Goal: Contribute content: Contribute content

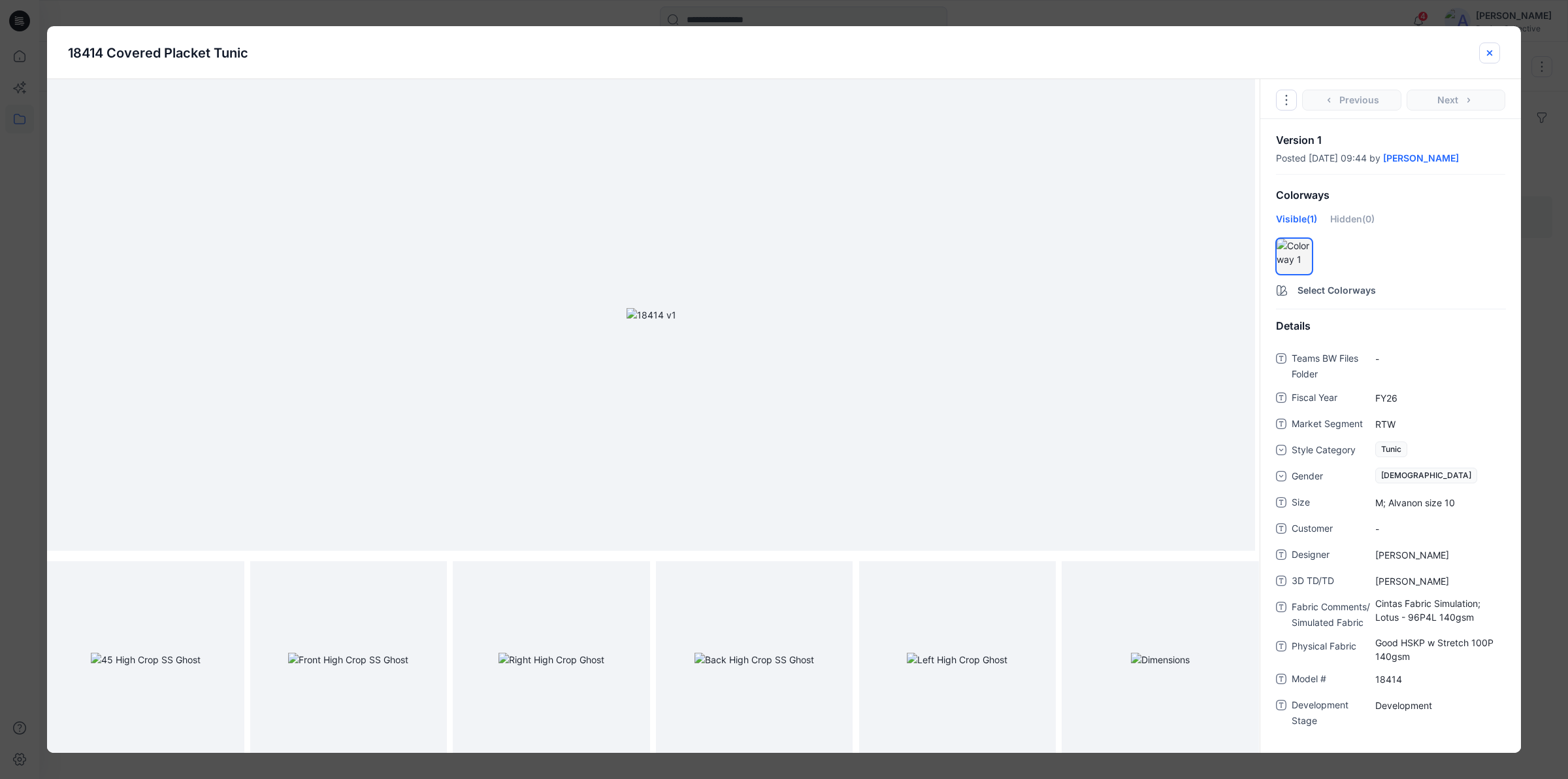
click at [1495, 48] on icon "close-btn" at bounding box center [1490, 53] width 10 height 10
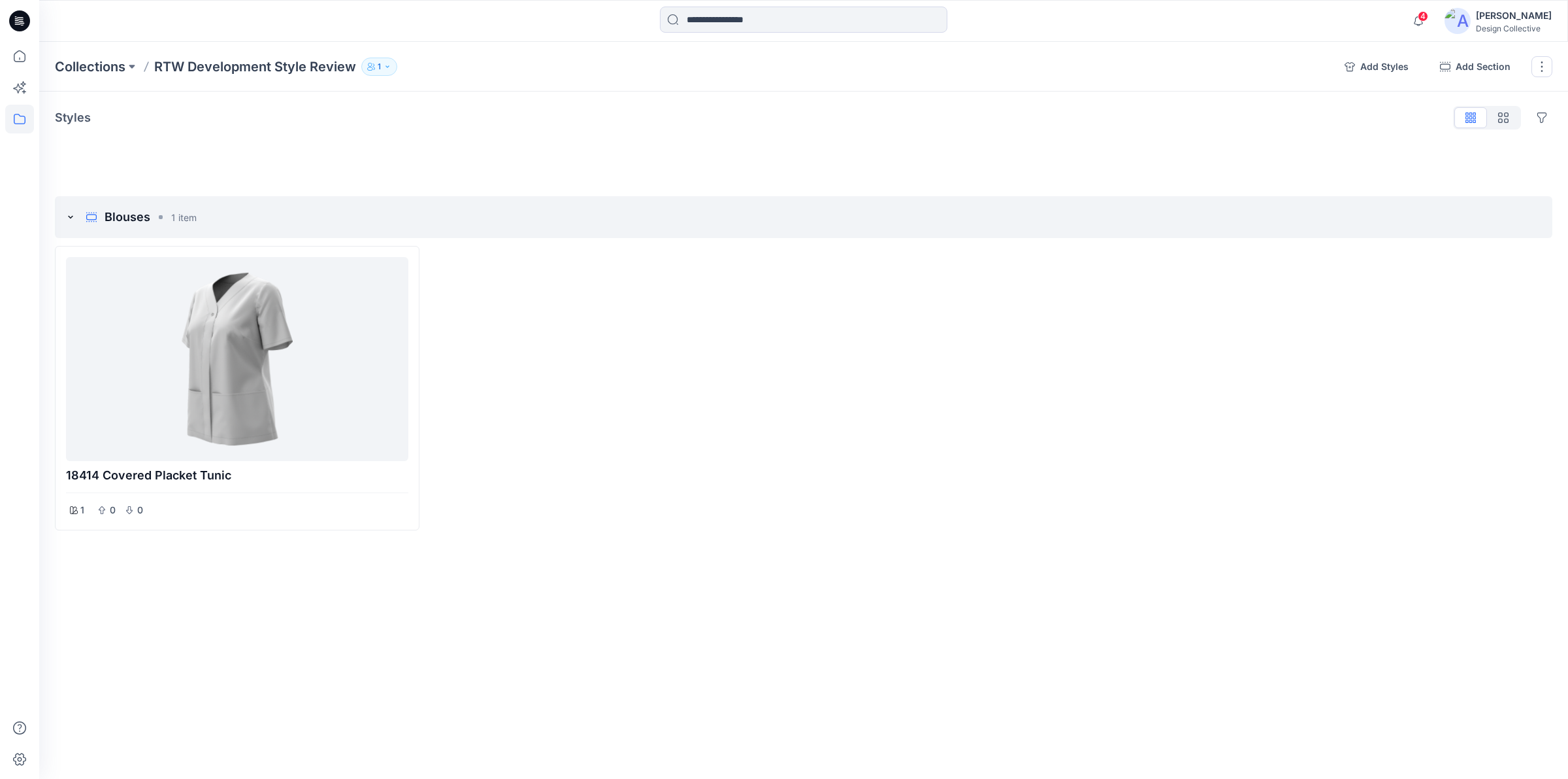
click at [23, 17] on icon at bounding box center [20, 20] width 21 height 21
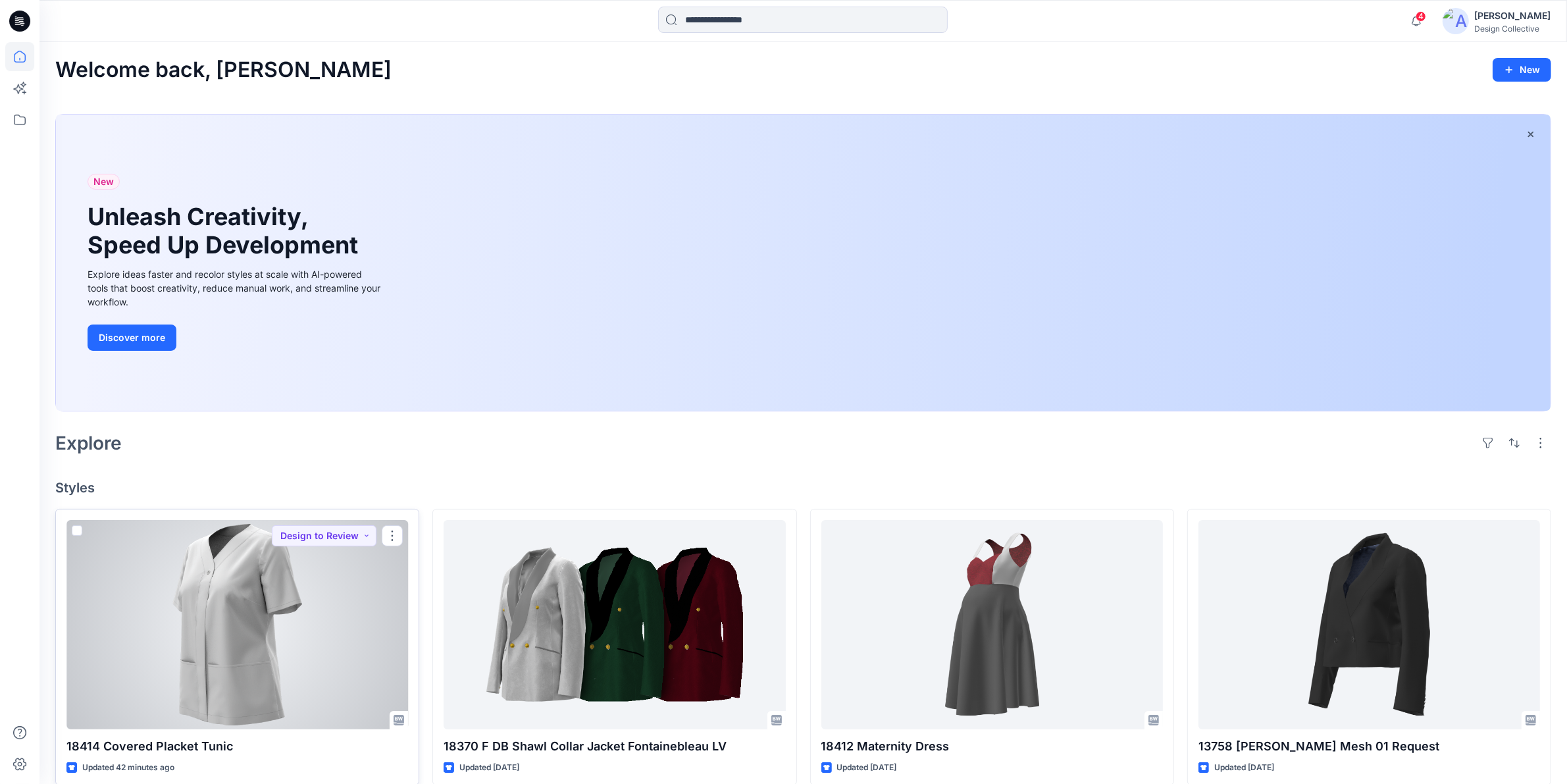
click at [242, 596] on div at bounding box center [237, 624] width 341 height 209
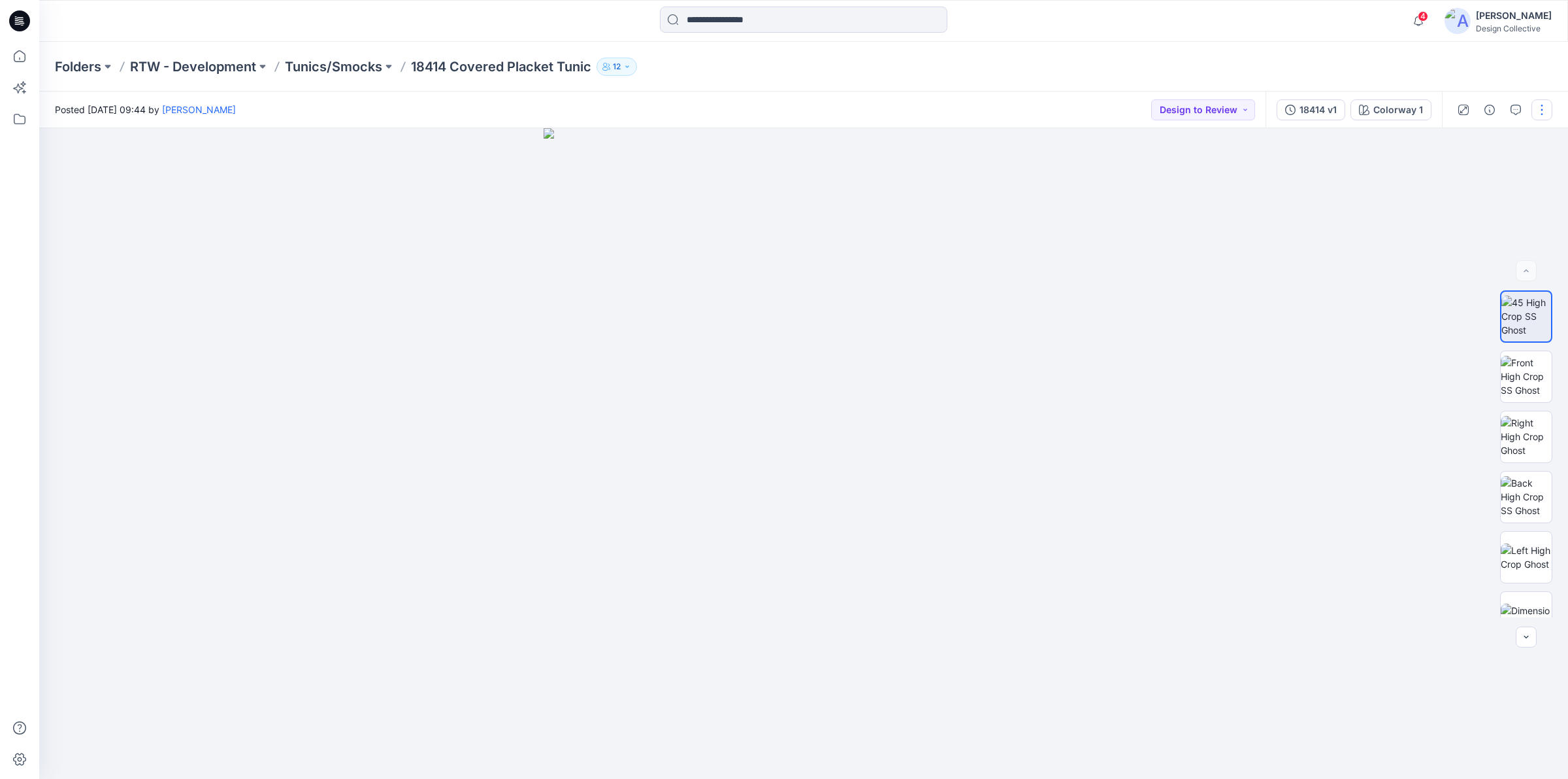
click at [1546, 105] on button "button" at bounding box center [1542, 110] width 21 height 21
click at [1490, 182] on button "Edit" at bounding box center [1487, 176] width 120 height 24
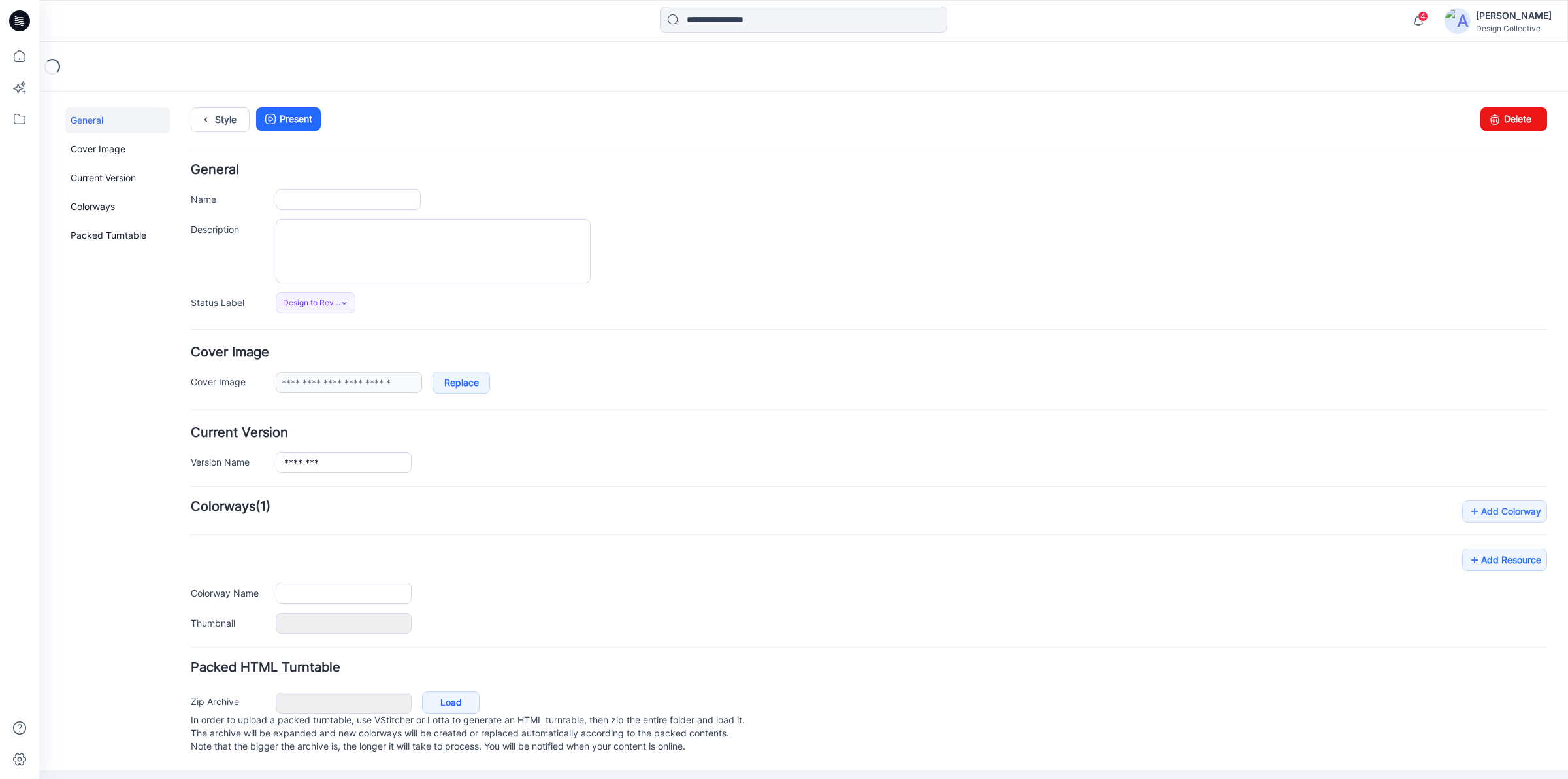
type input "**********"
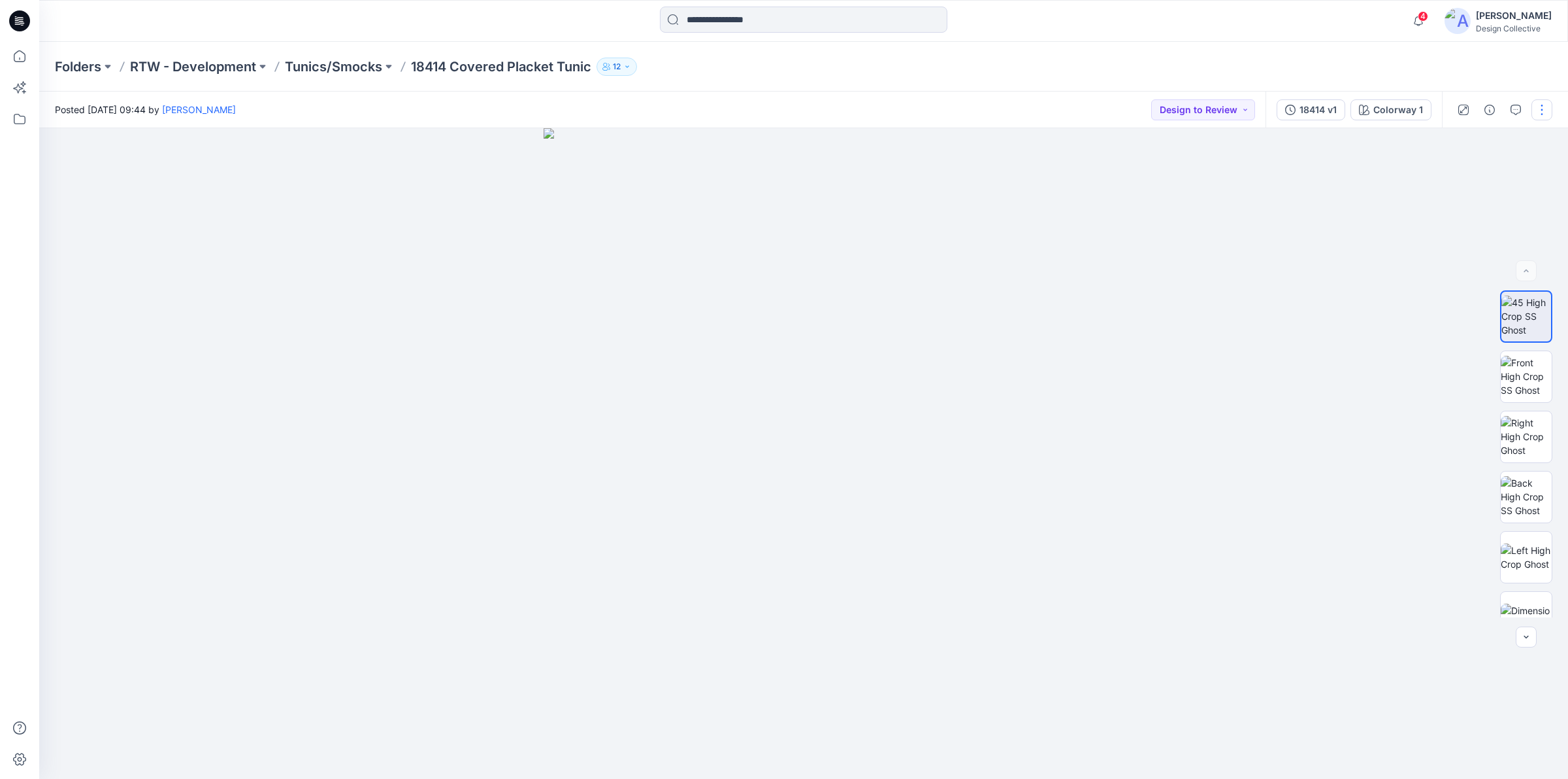
click at [1550, 109] on button "button" at bounding box center [1542, 110] width 21 height 21
click at [1484, 170] on button "Edit" at bounding box center [1487, 176] width 120 height 24
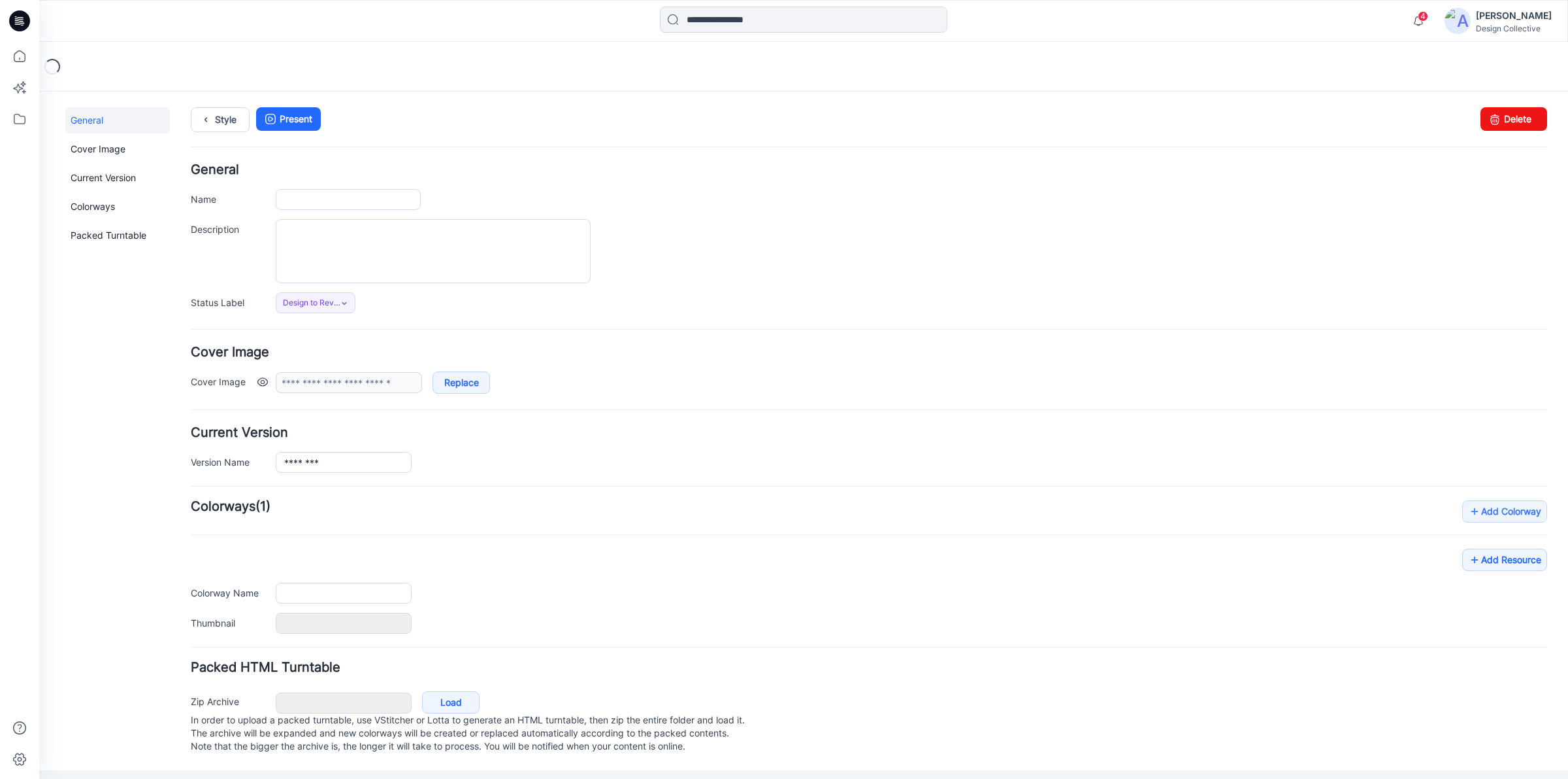
type input "**********"
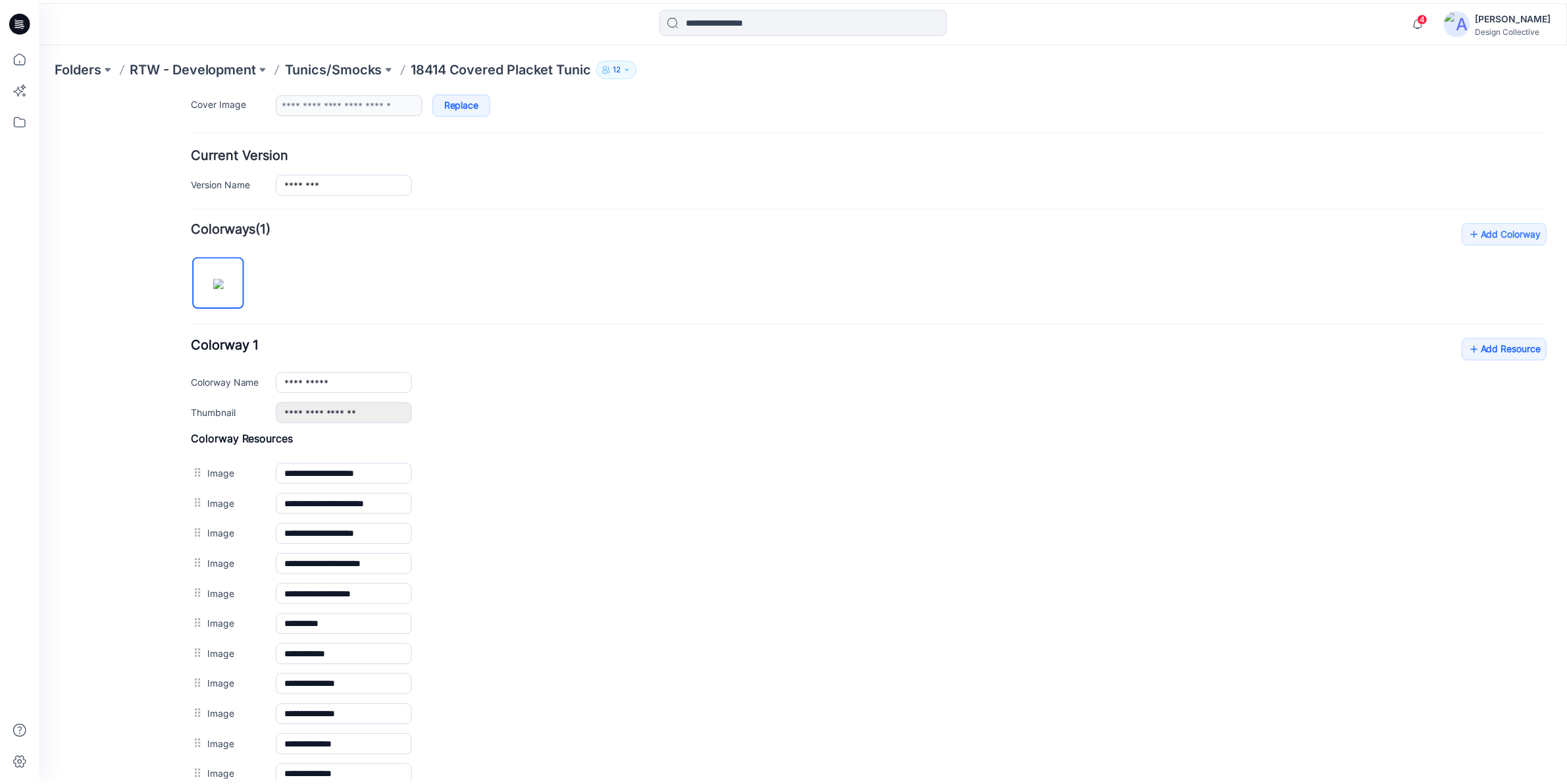
scroll to position [419, 0]
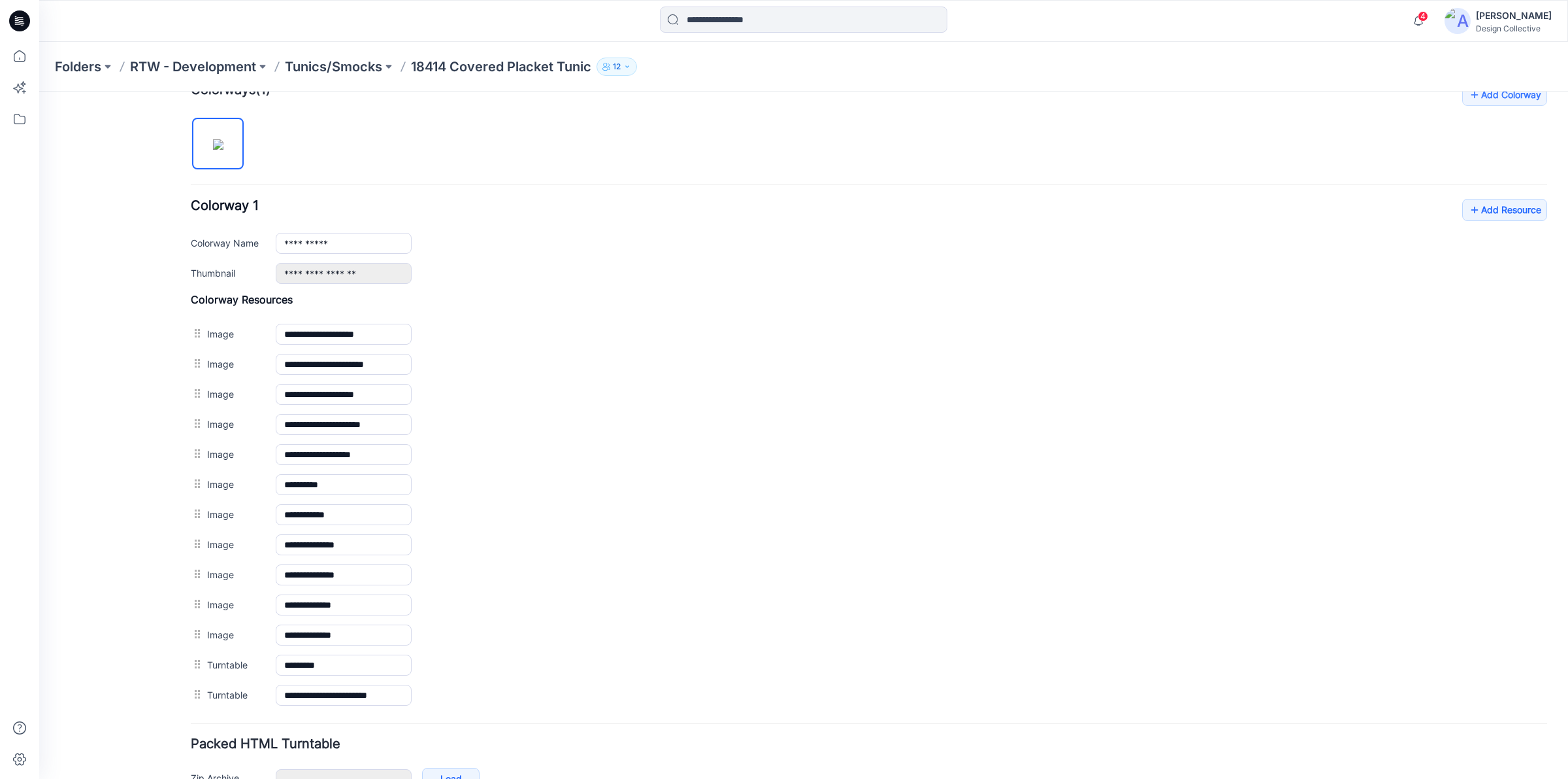
click at [17, 25] on icon at bounding box center [20, 20] width 21 height 21
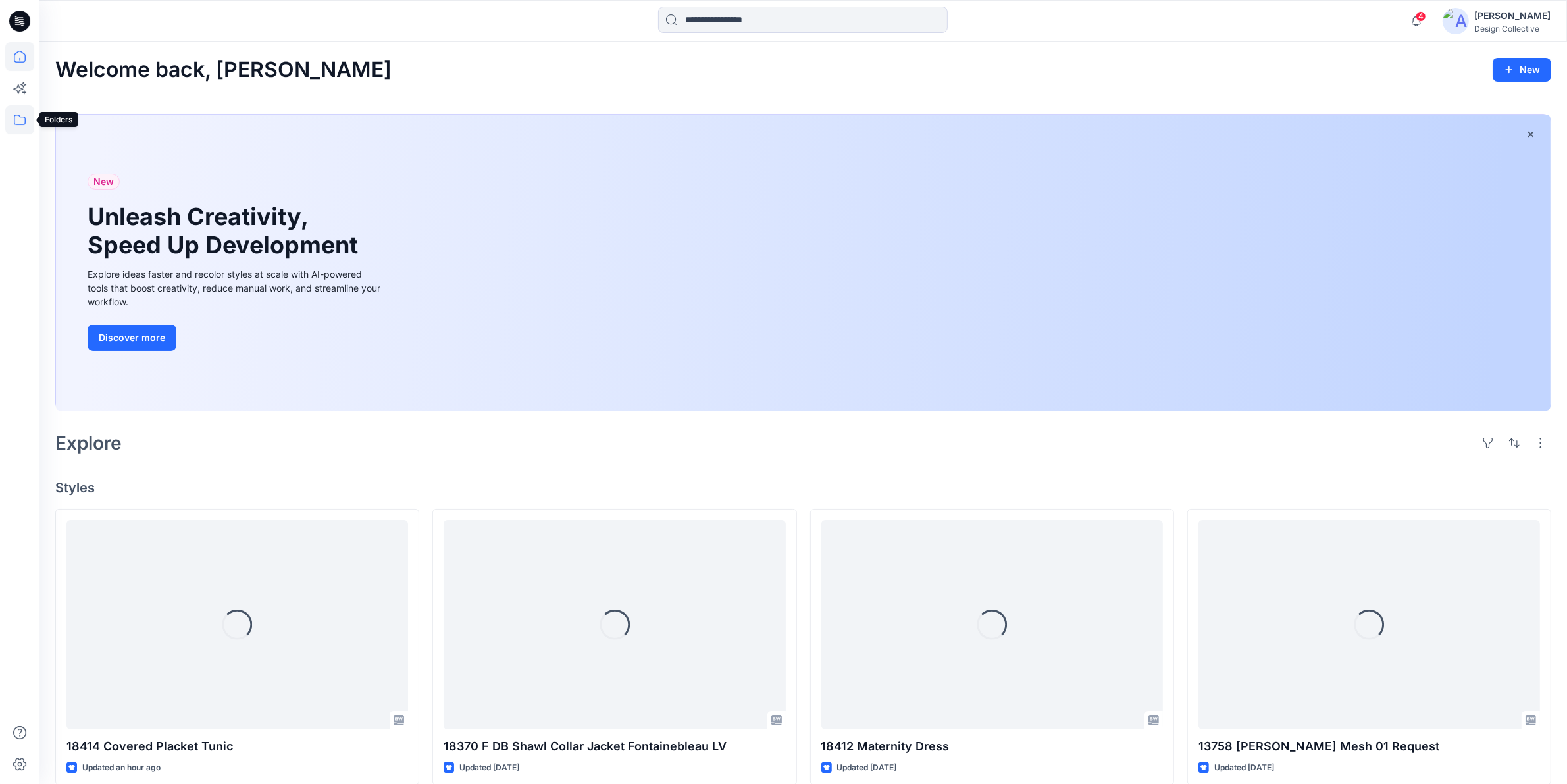
click at [23, 118] on icon at bounding box center [20, 120] width 29 height 29
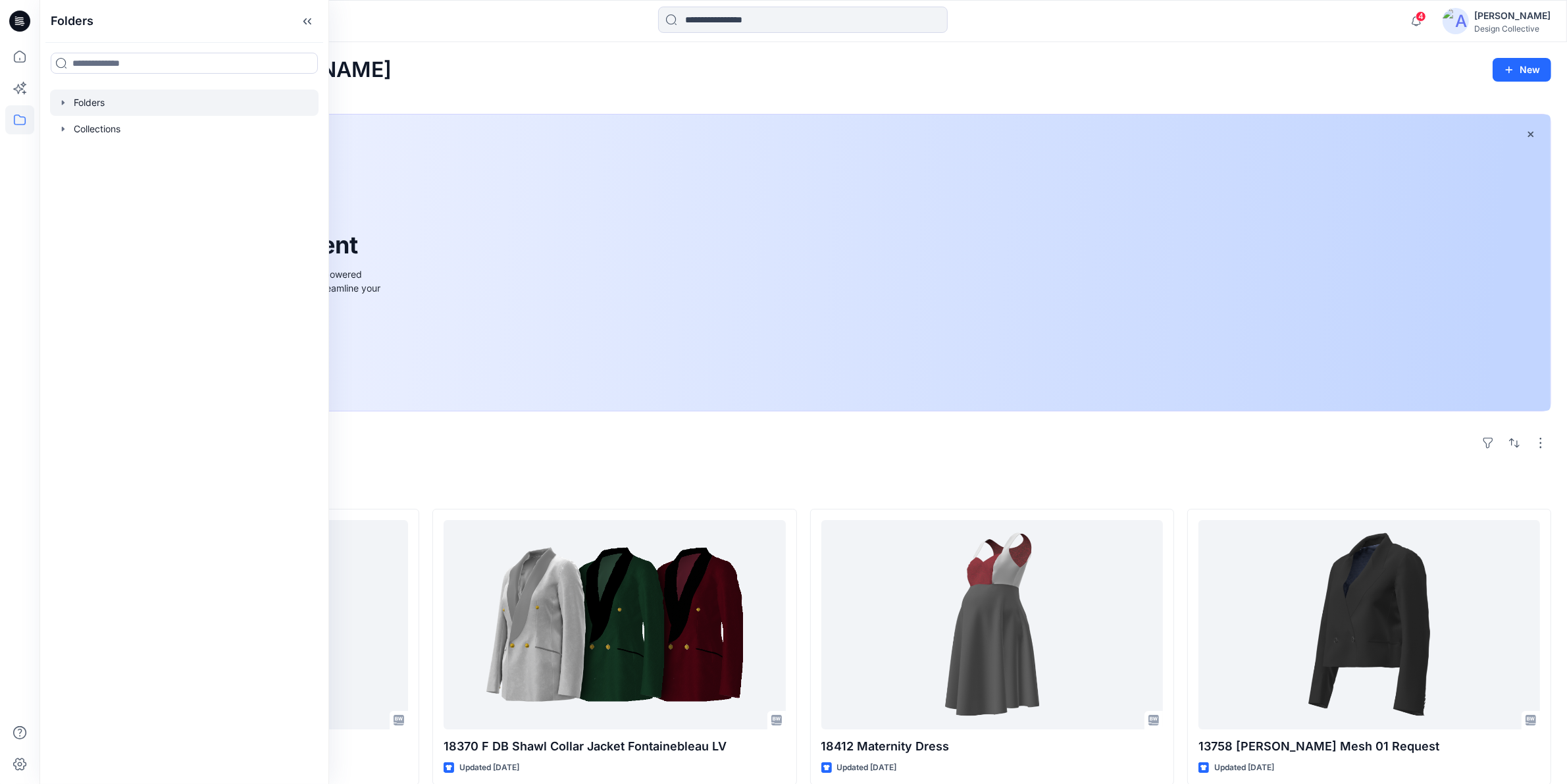
click at [58, 110] on div at bounding box center [183, 102] width 268 height 26
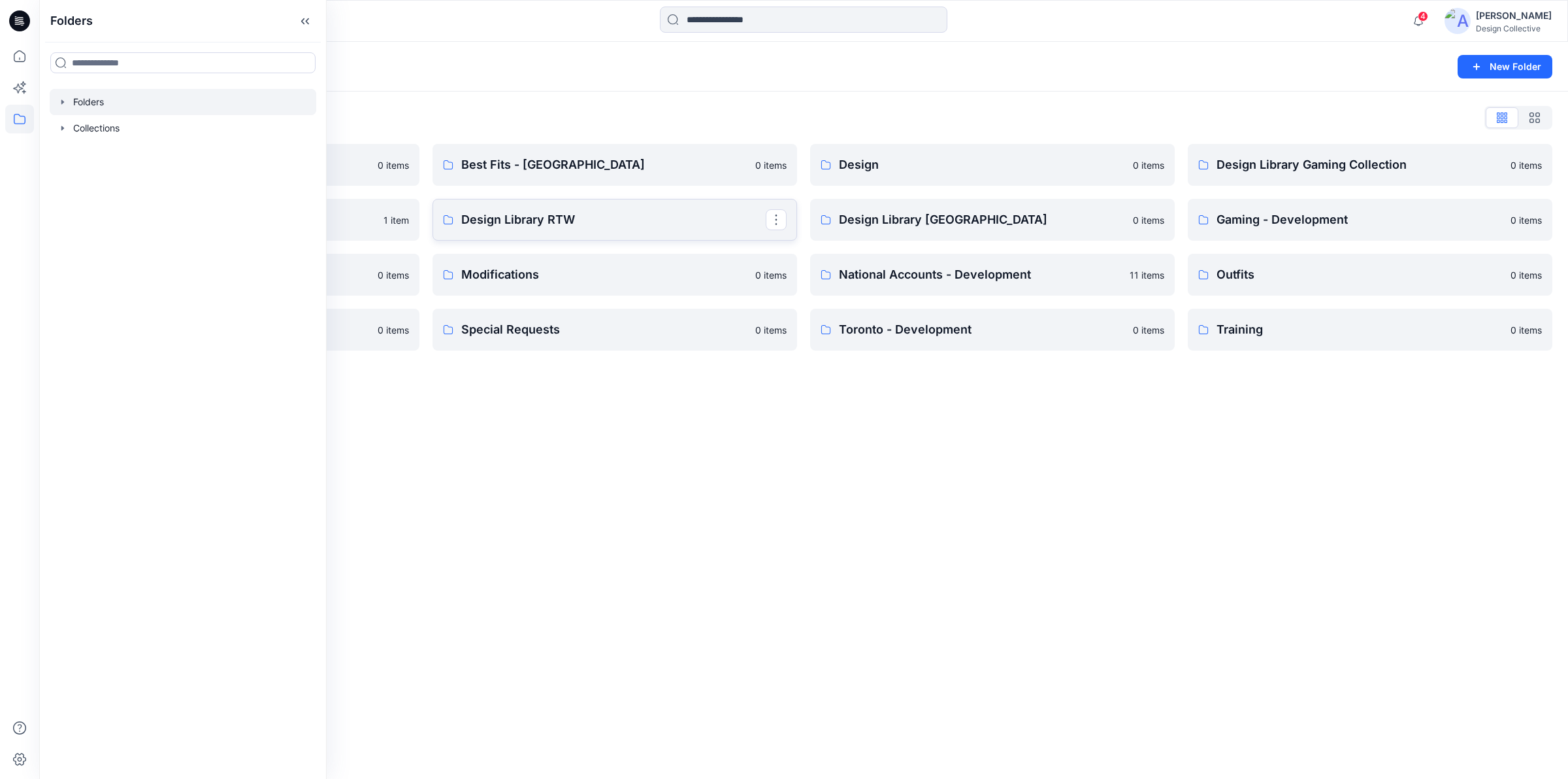
click at [520, 229] on link "Design Library RTW" at bounding box center [615, 220] width 365 height 42
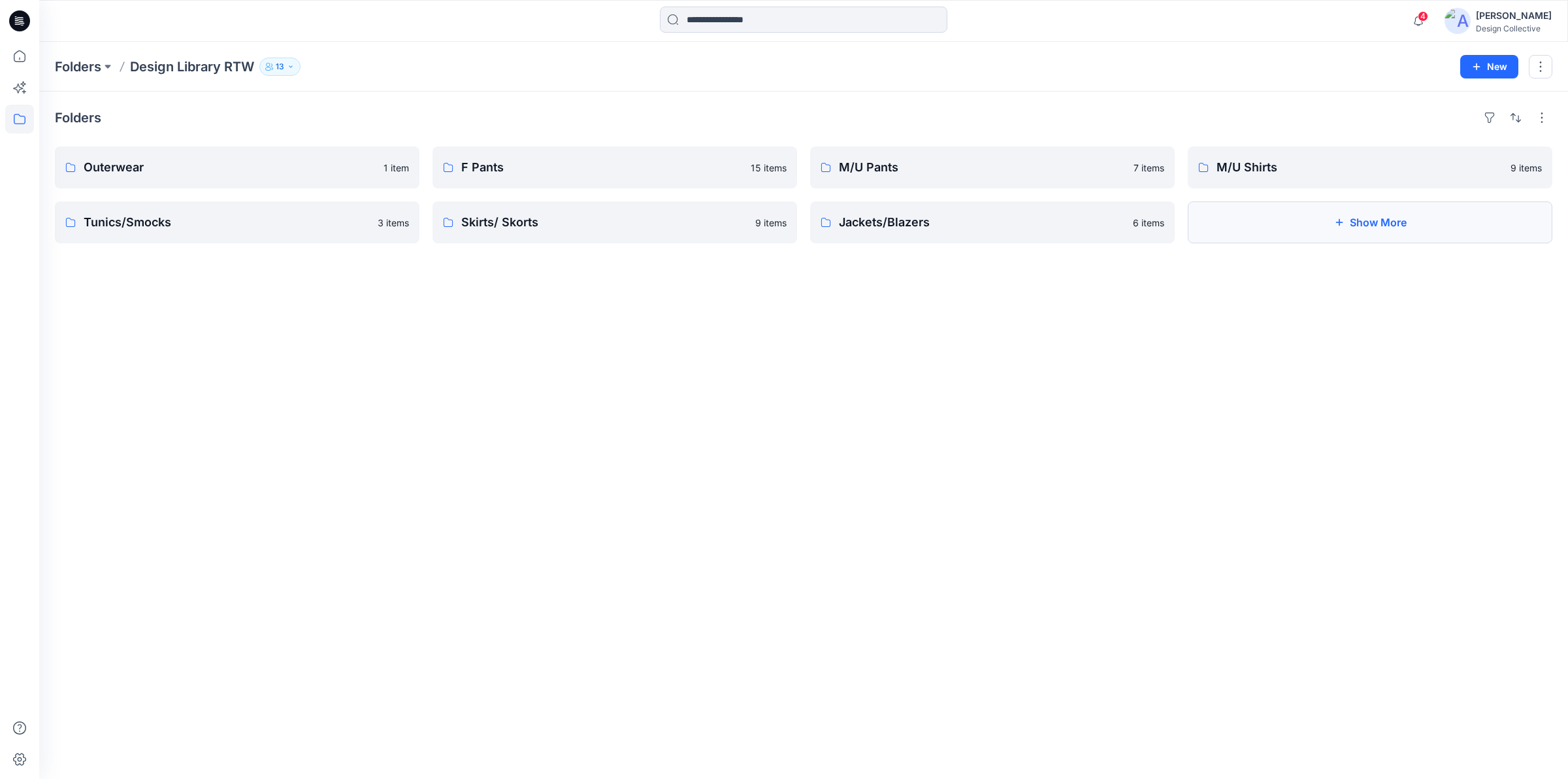
click at [1400, 217] on button "Show More" at bounding box center [1370, 222] width 365 height 42
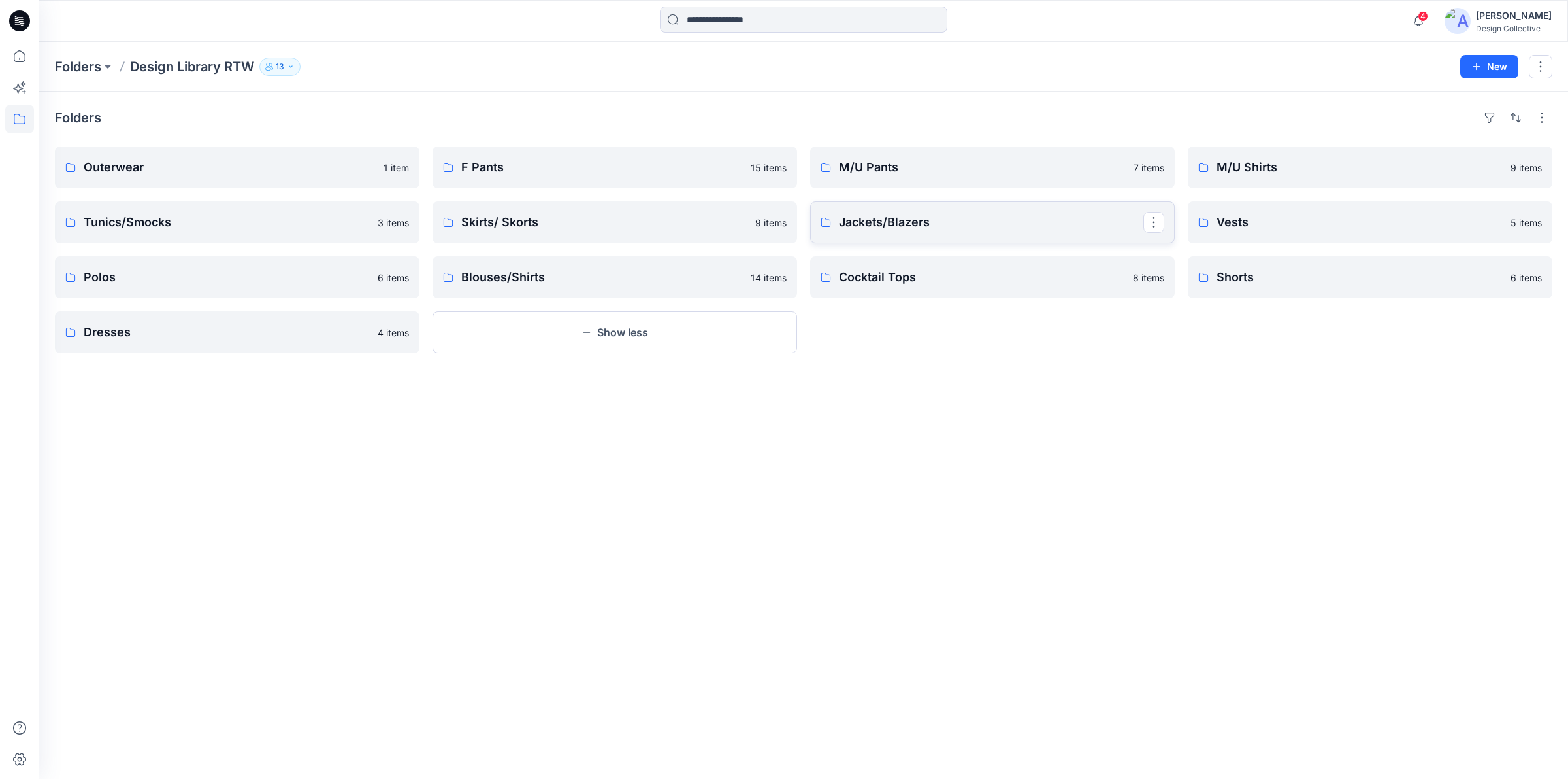
click at [920, 223] on p "Jackets/Blazers" at bounding box center [991, 222] width 305 height 18
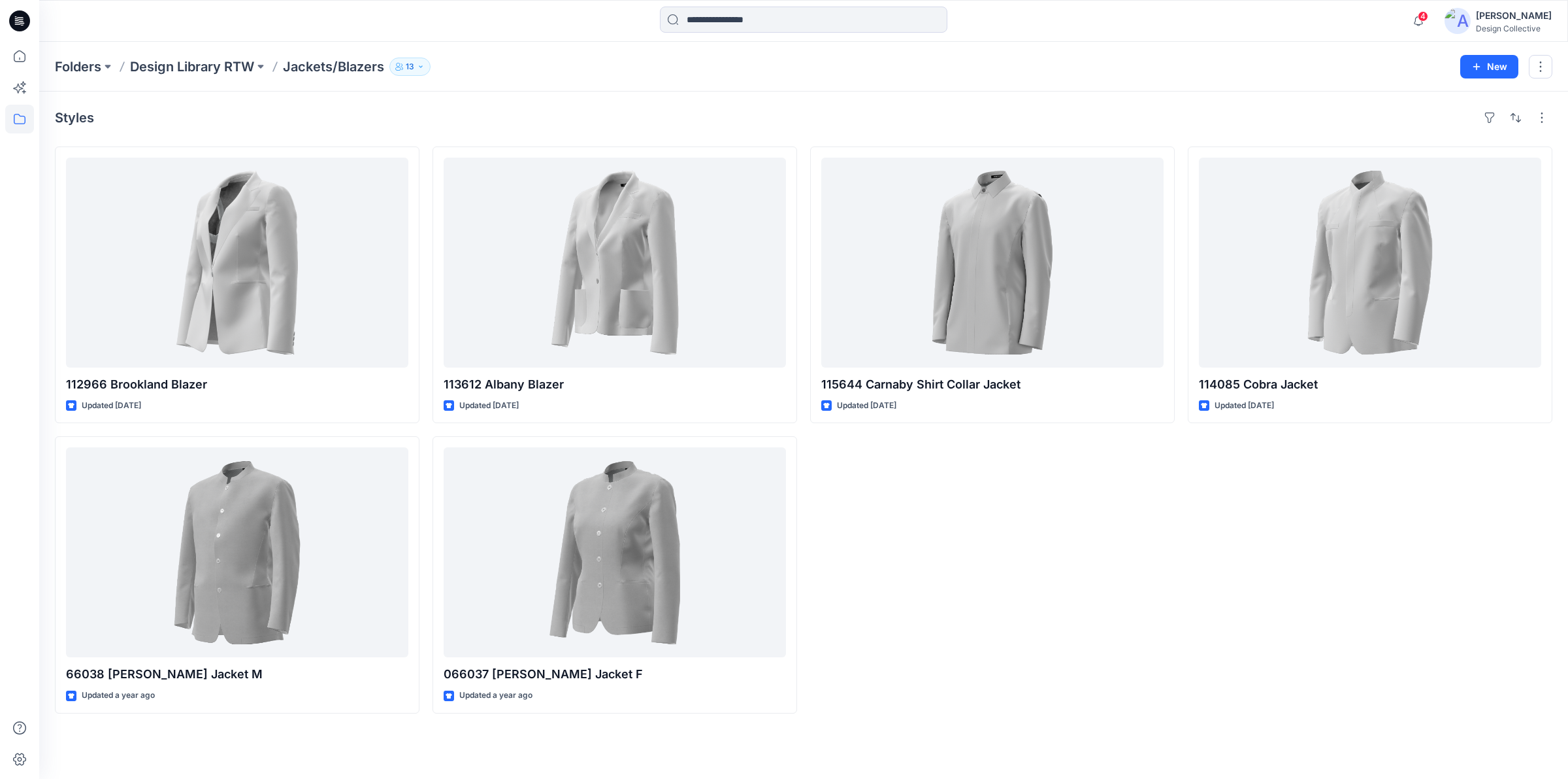
click at [24, 28] on icon at bounding box center [20, 20] width 21 height 21
